Goal: Task Accomplishment & Management: Manage account settings

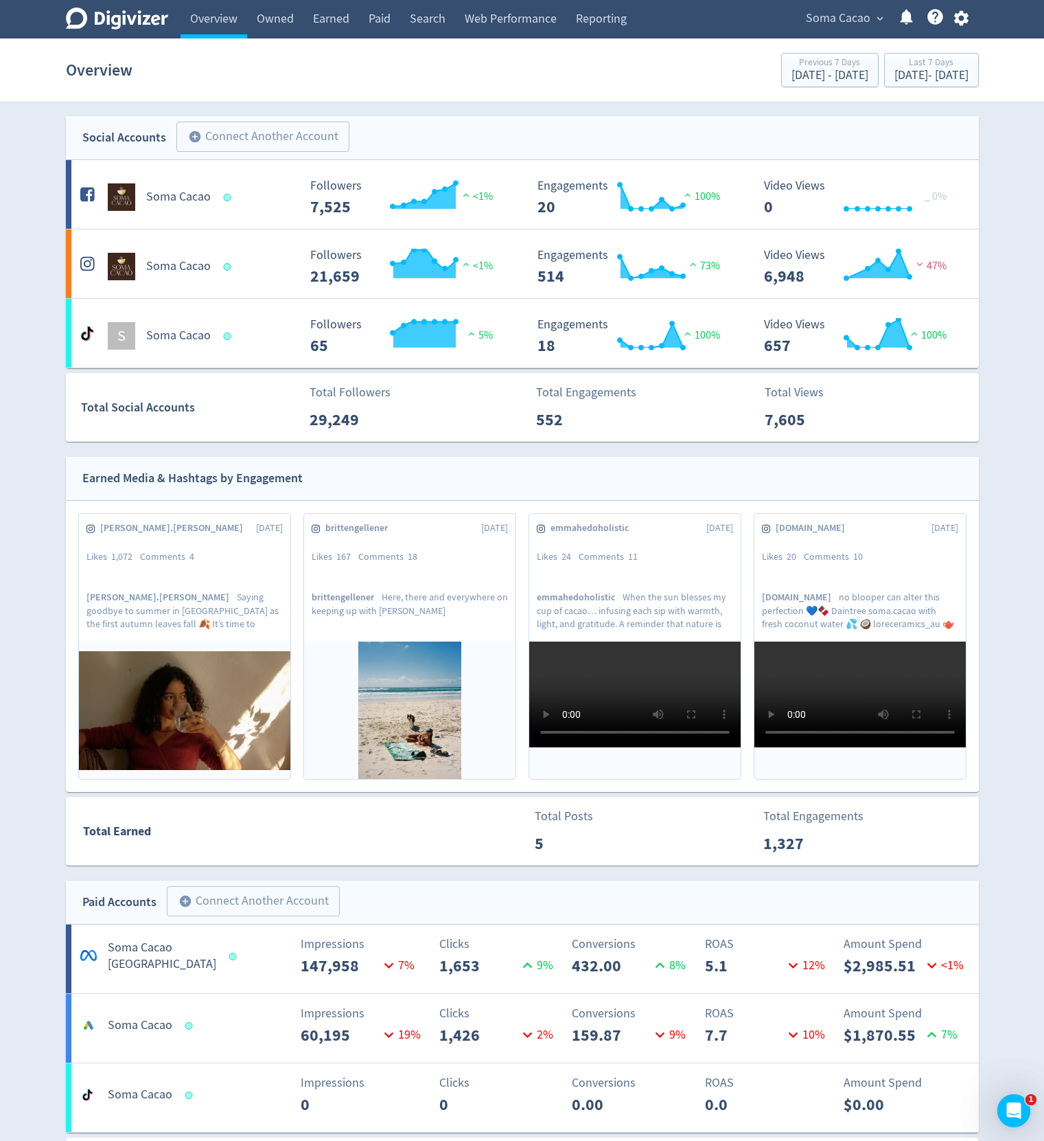
click at [37, 448] on div "Digivizer Logo Mark Digivizer Logo Overview Owned Earned Paid Search Web Perfor…" at bounding box center [522, 1055] width 1044 height 2111
click at [846, 13] on span "Soma Cacao" at bounding box center [838, 19] width 65 height 22
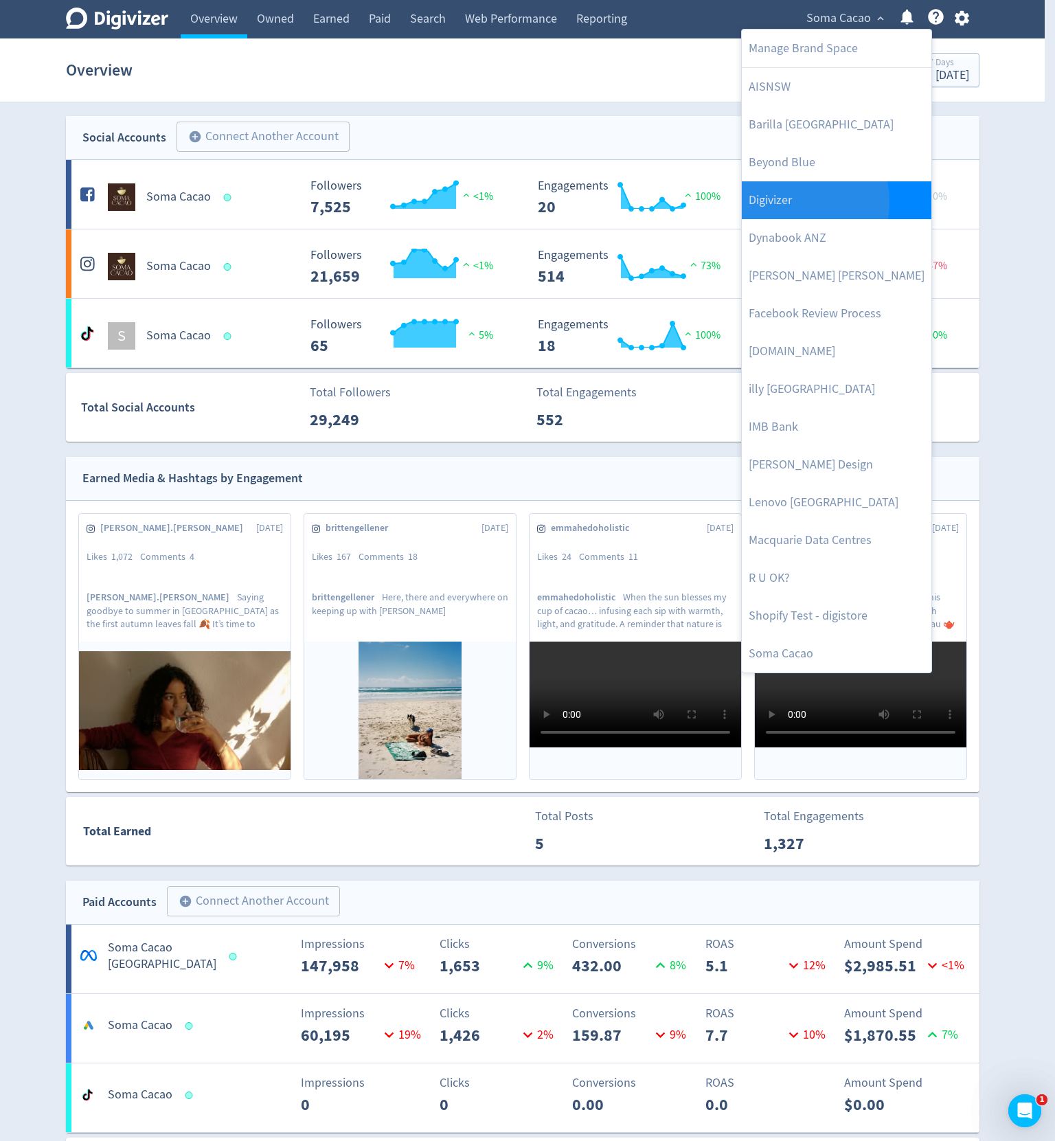
click at [783, 202] on link "Digivizer" at bounding box center [837, 200] width 190 height 38
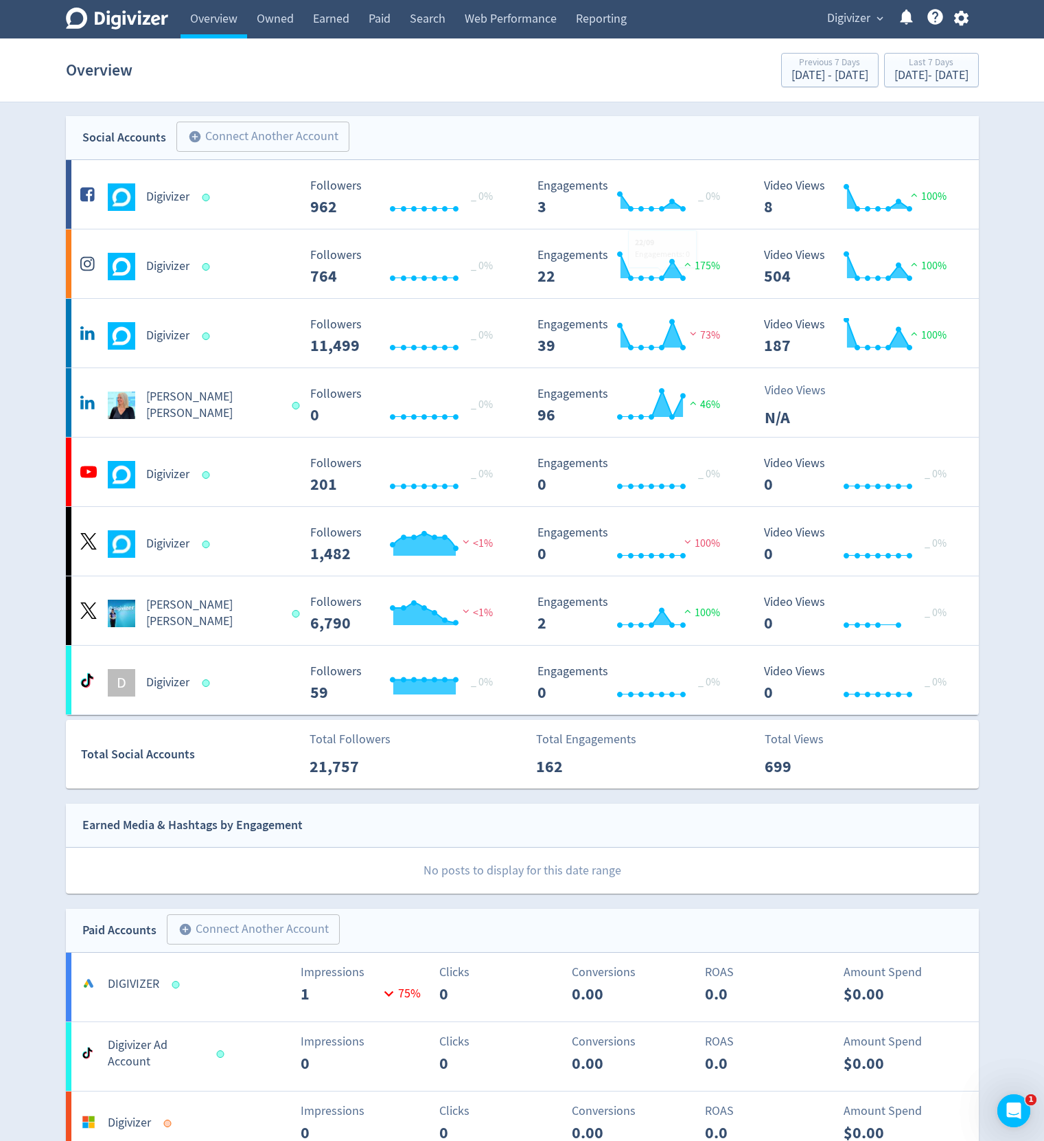
click at [971, 15] on button "button" at bounding box center [962, 18] width 34 height 19
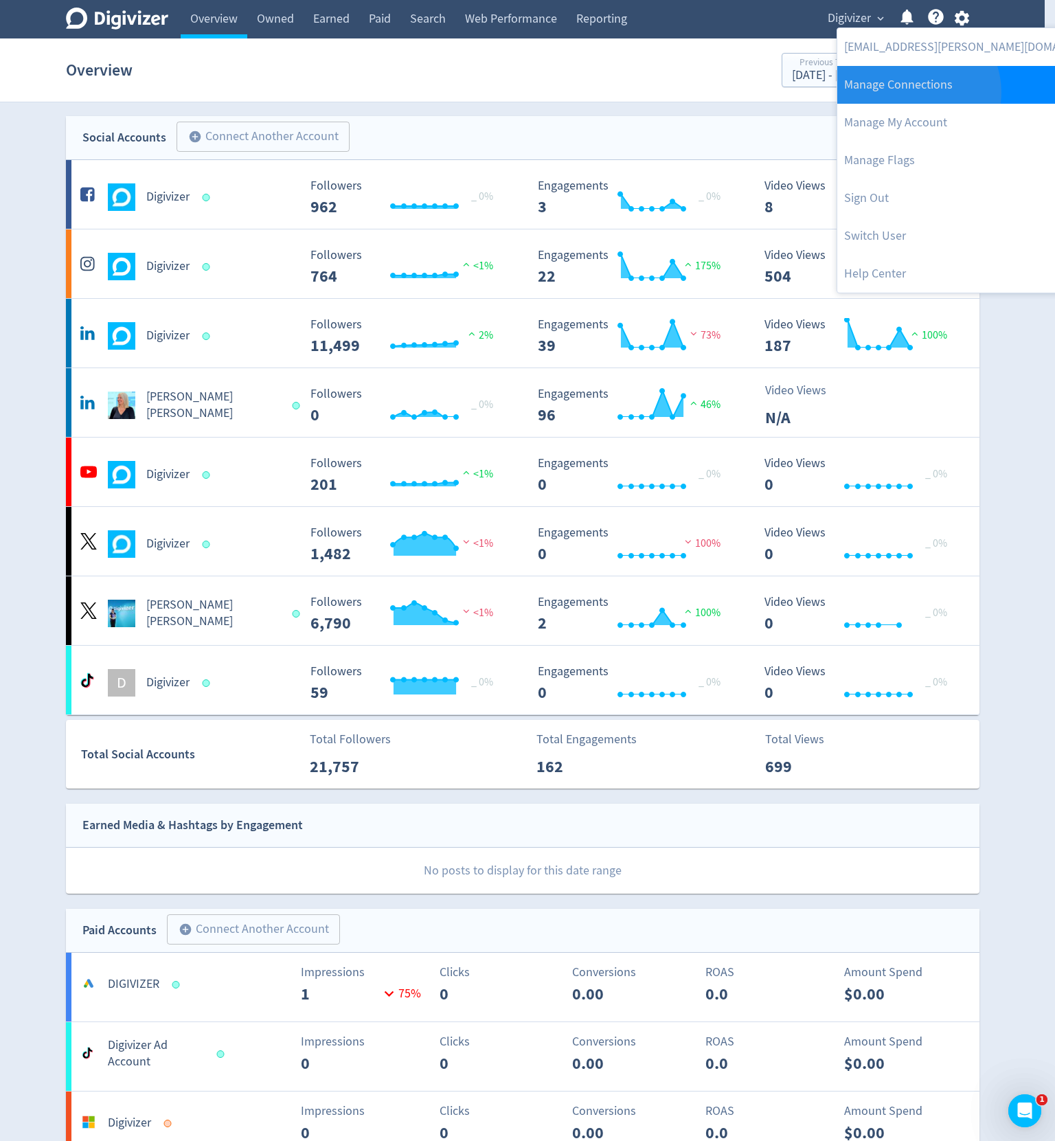
click at [917, 92] on link "Manage Connections" at bounding box center [977, 85] width 280 height 38
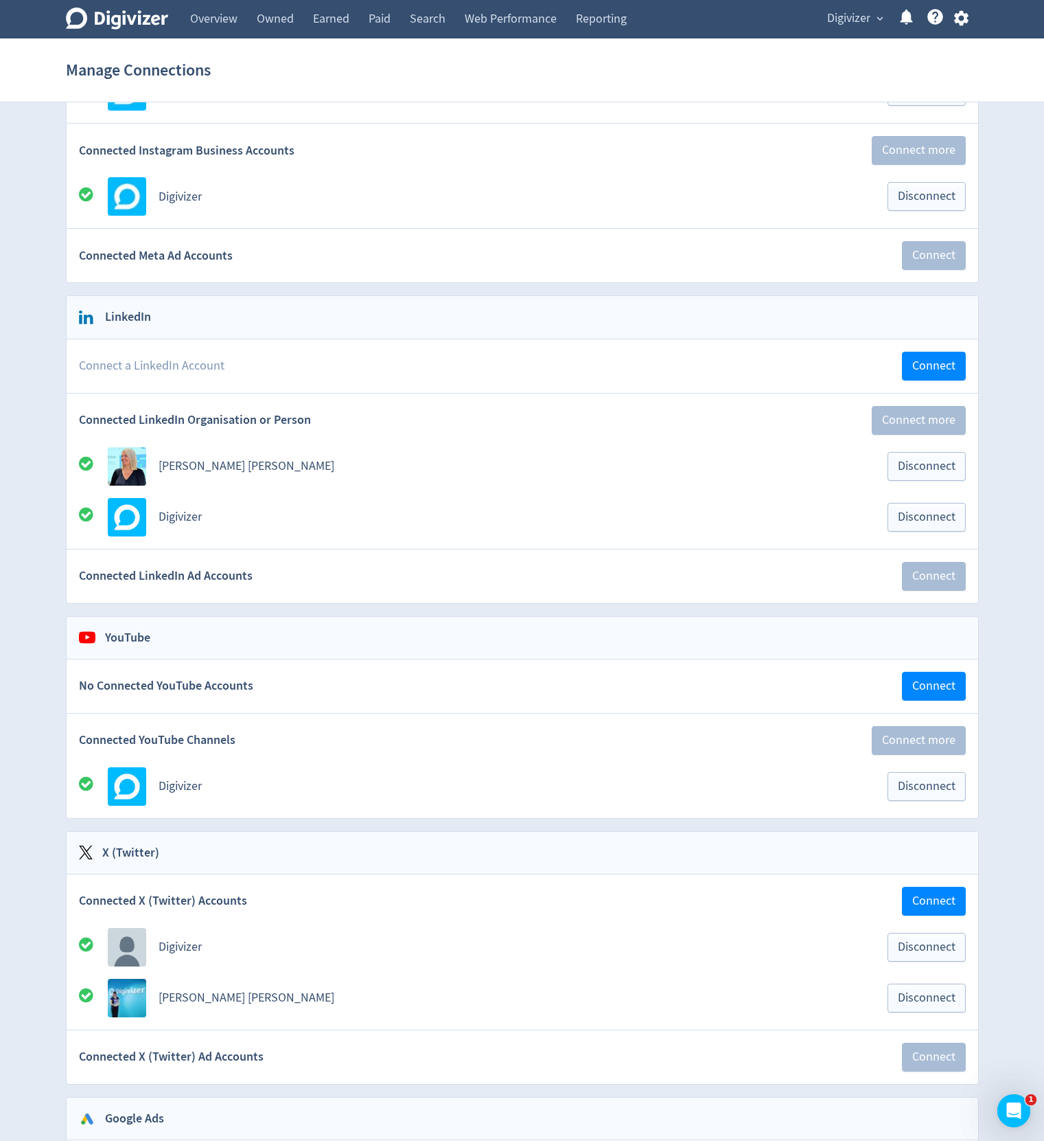
scroll to position [330, 0]
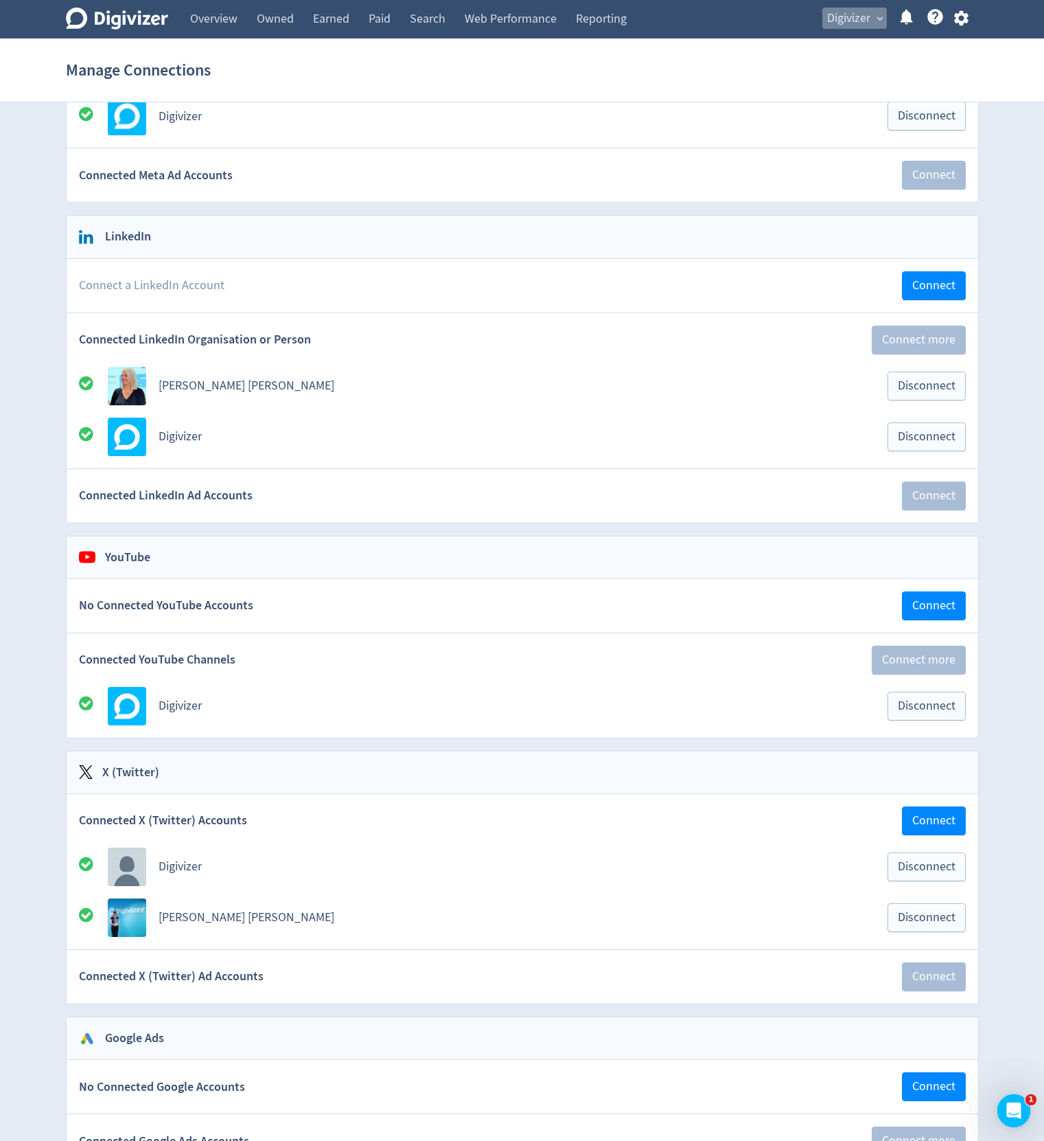
click at [869, 16] on span "Digivizer" at bounding box center [848, 19] width 43 height 22
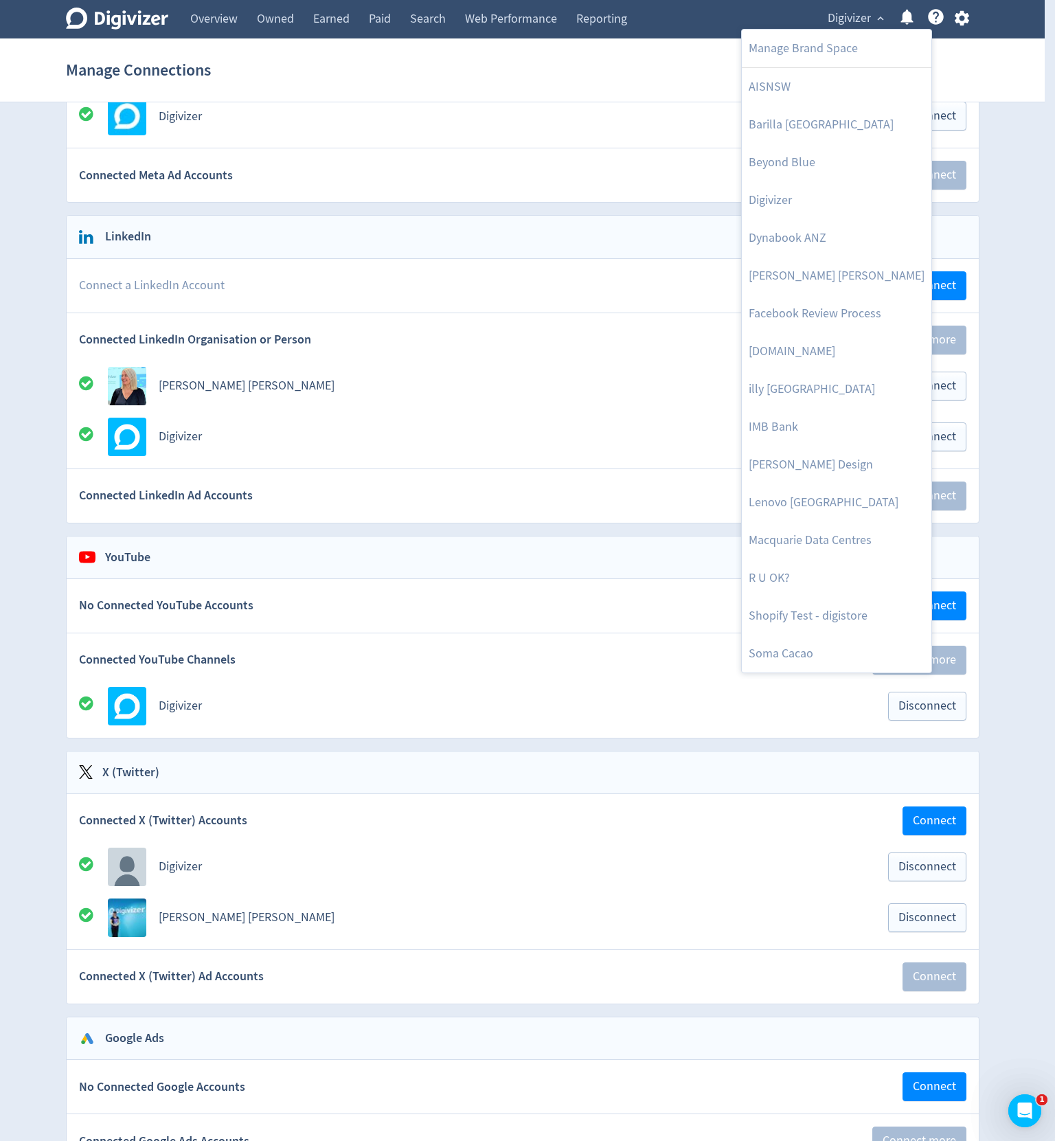
click at [1006, 159] on div at bounding box center [527, 570] width 1055 height 1141
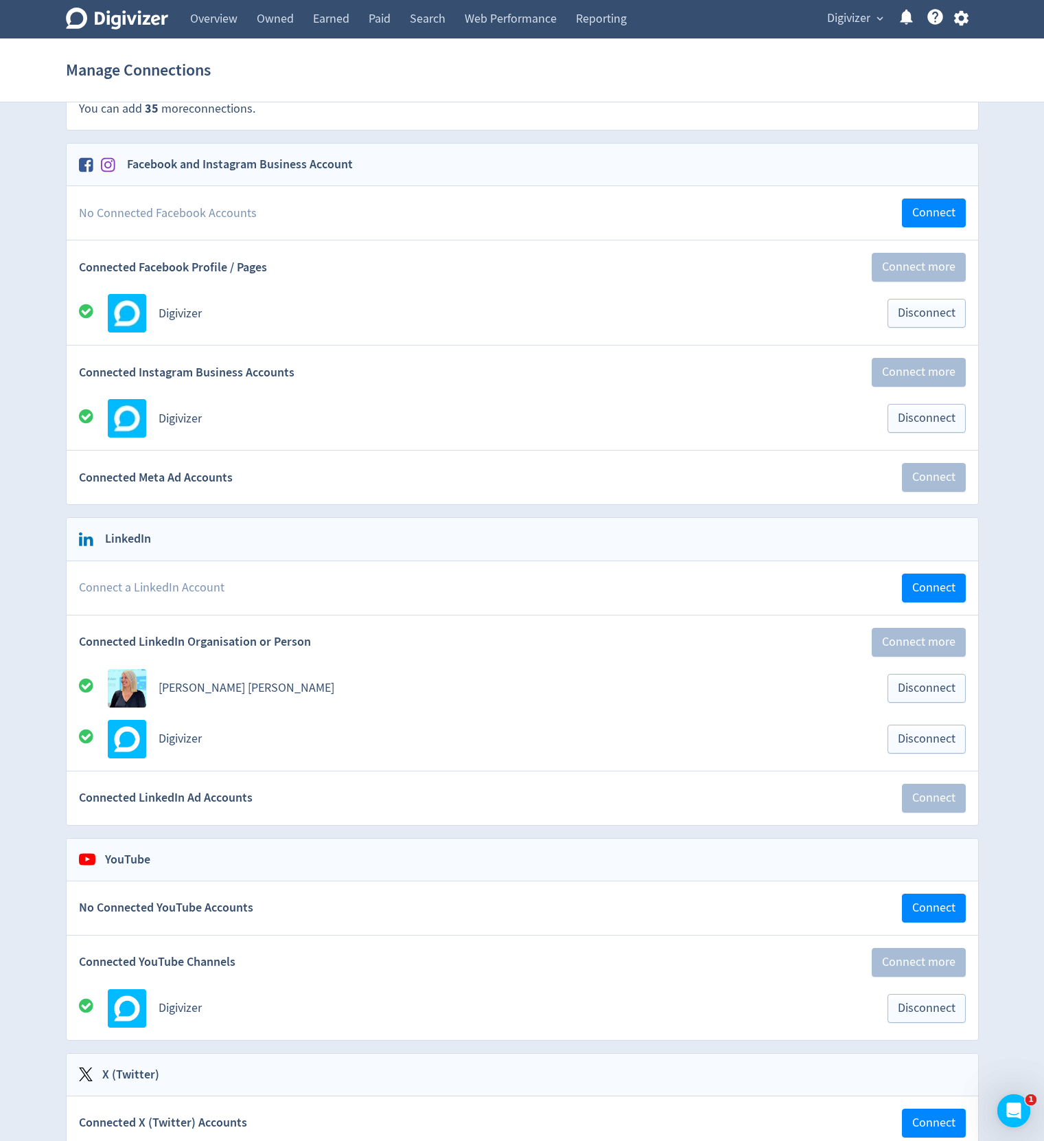
scroll to position [0, 0]
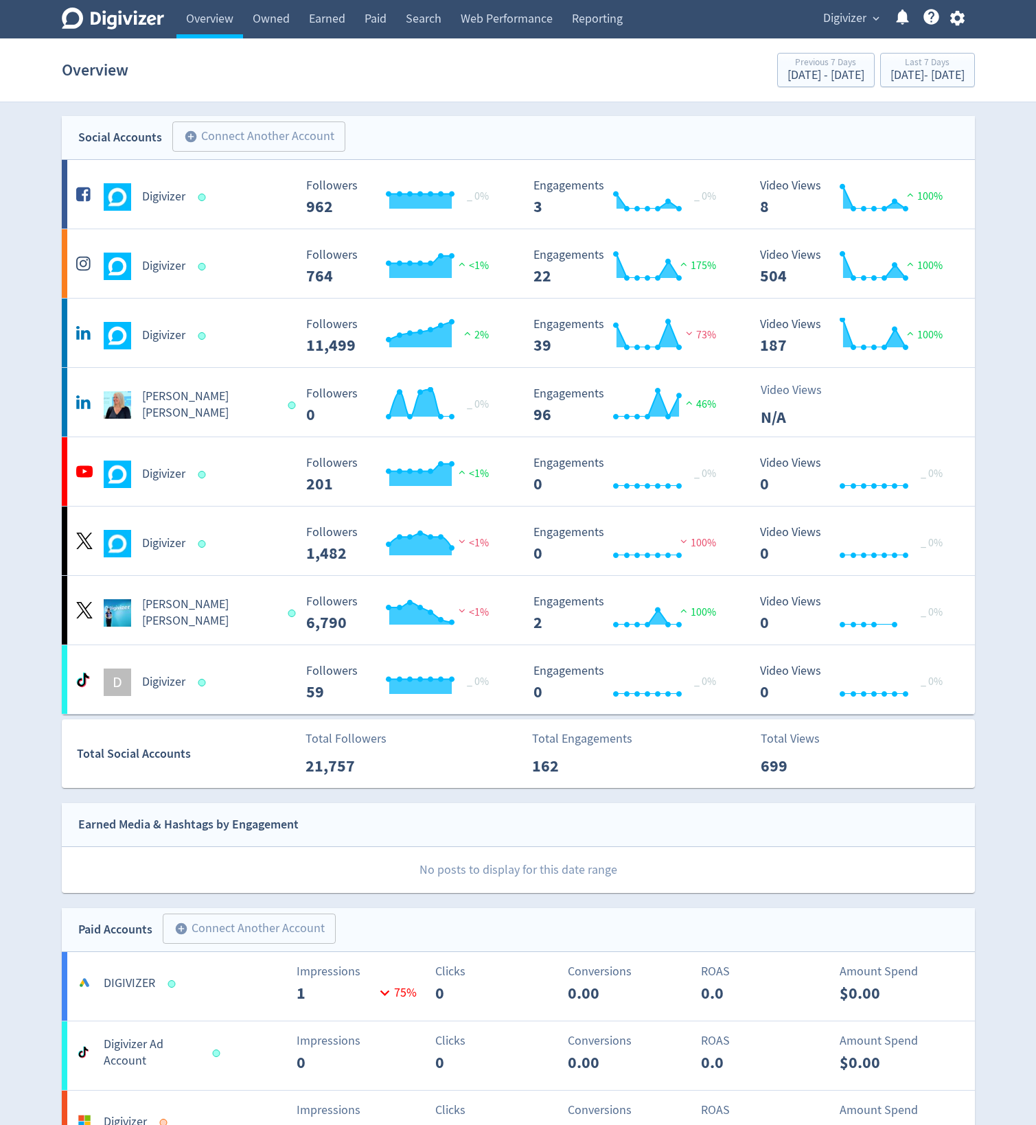
click at [590, 84] on div "Overview Previous 7 Days [DATE] - [DATE] Last 7 Days [DATE] - [DATE]" at bounding box center [518, 70] width 913 height 44
click at [590, 105] on div "Digivizer Logo [PERSON_NAME] Logo Overview Owned Earned Paid Search Web Perform…" at bounding box center [518, 1140] width 1036 height 2281
click at [965, 19] on icon "button" at bounding box center [957, 18] width 19 height 19
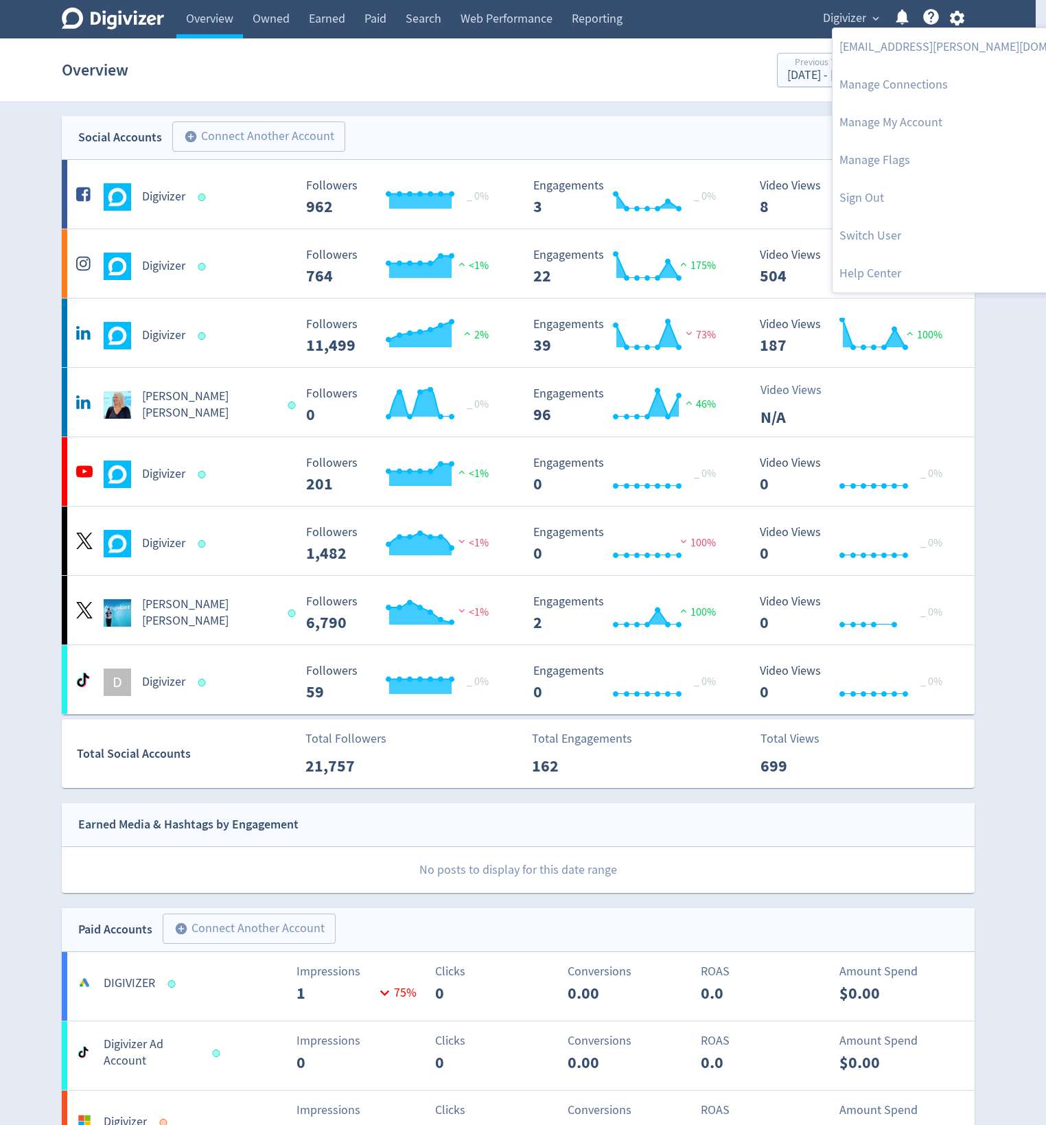
click at [1009, 176] on div at bounding box center [523, 562] width 1046 height 1125
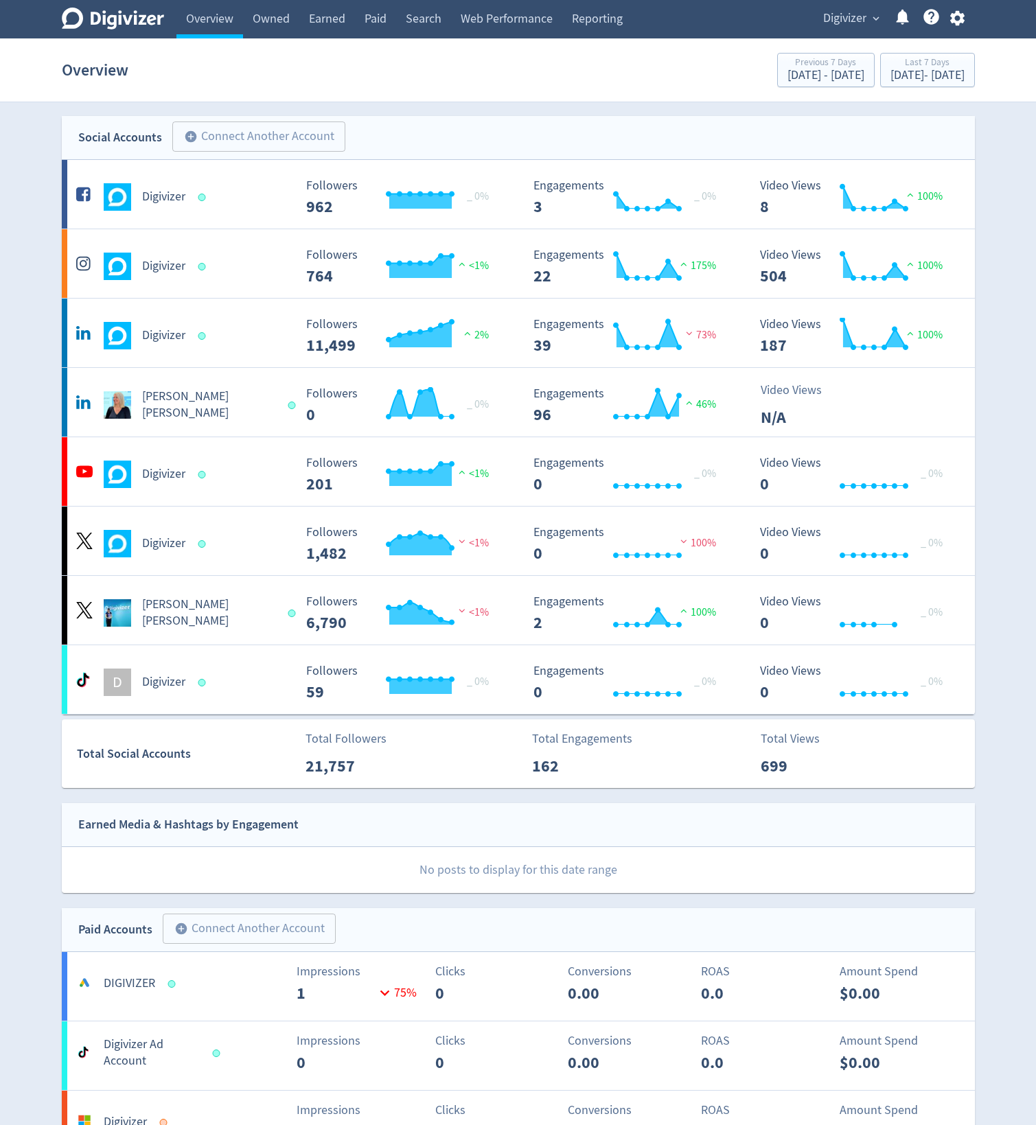
click at [962, 21] on icon "button" at bounding box center [957, 18] width 14 height 15
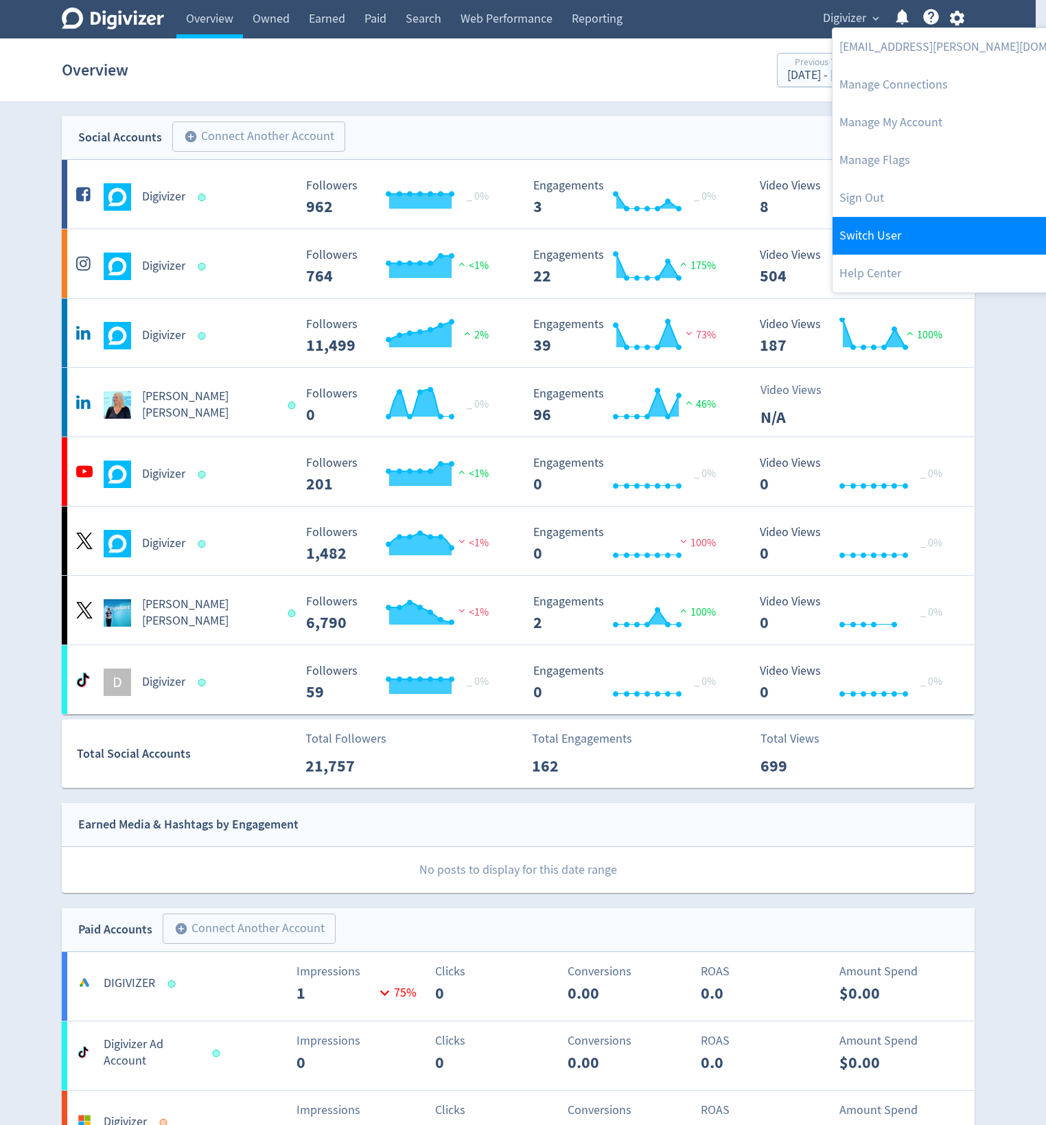
click at [924, 243] on link "Switch User" at bounding box center [973, 236] width 280 height 38
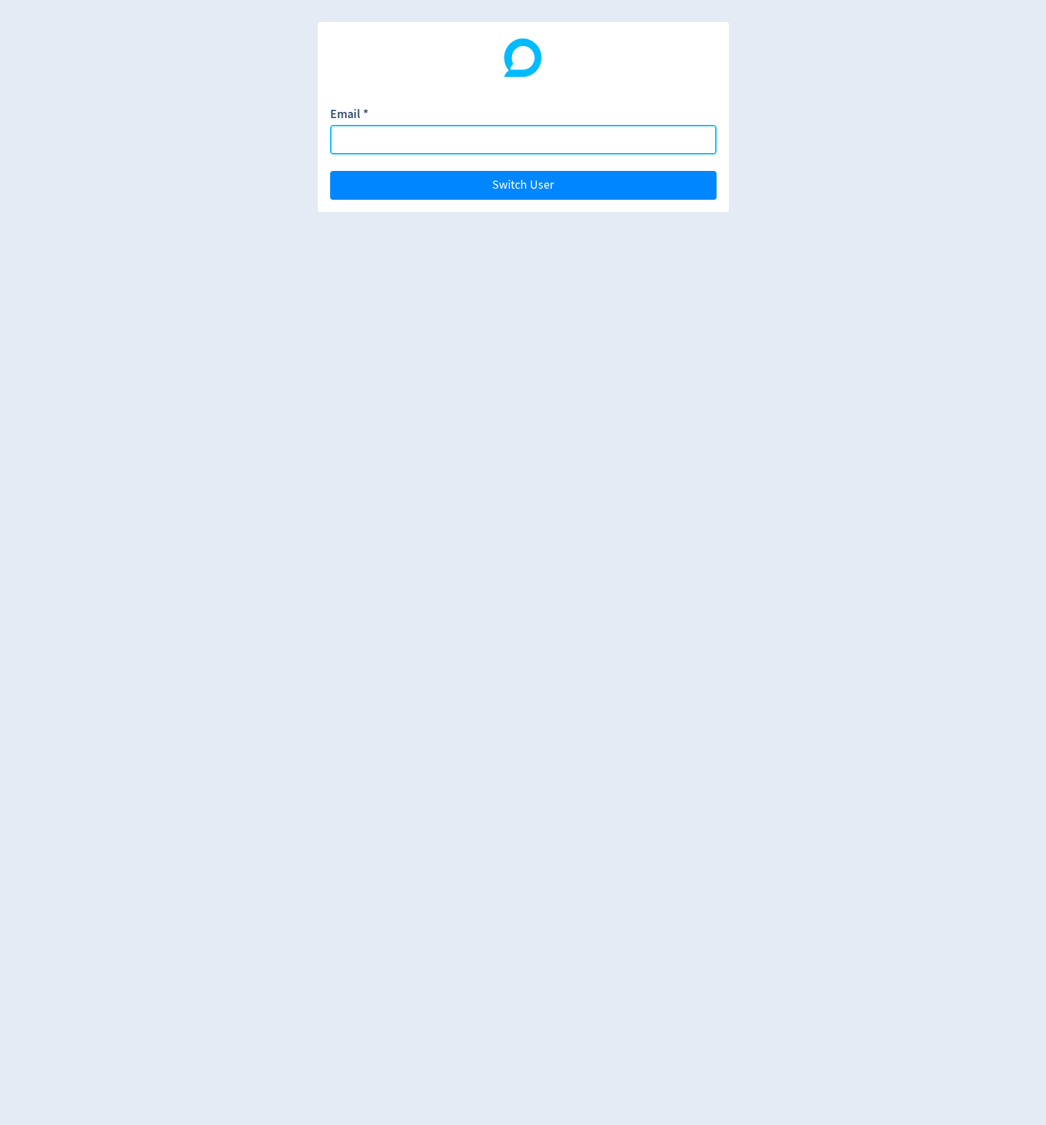
click at [599, 143] on input "Email *" at bounding box center [523, 140] width 387 height 30
type input "[PERSON_NAME][EMAIL_ADDRESS][PERSON_NAME][DOMAIN_NAME]"
click at [330, 171] on button "Switch User" at bounding box center [523, 185] width 387 height 29
